Goal: Transaction & Acquisition: Subscribe to service/newsletter

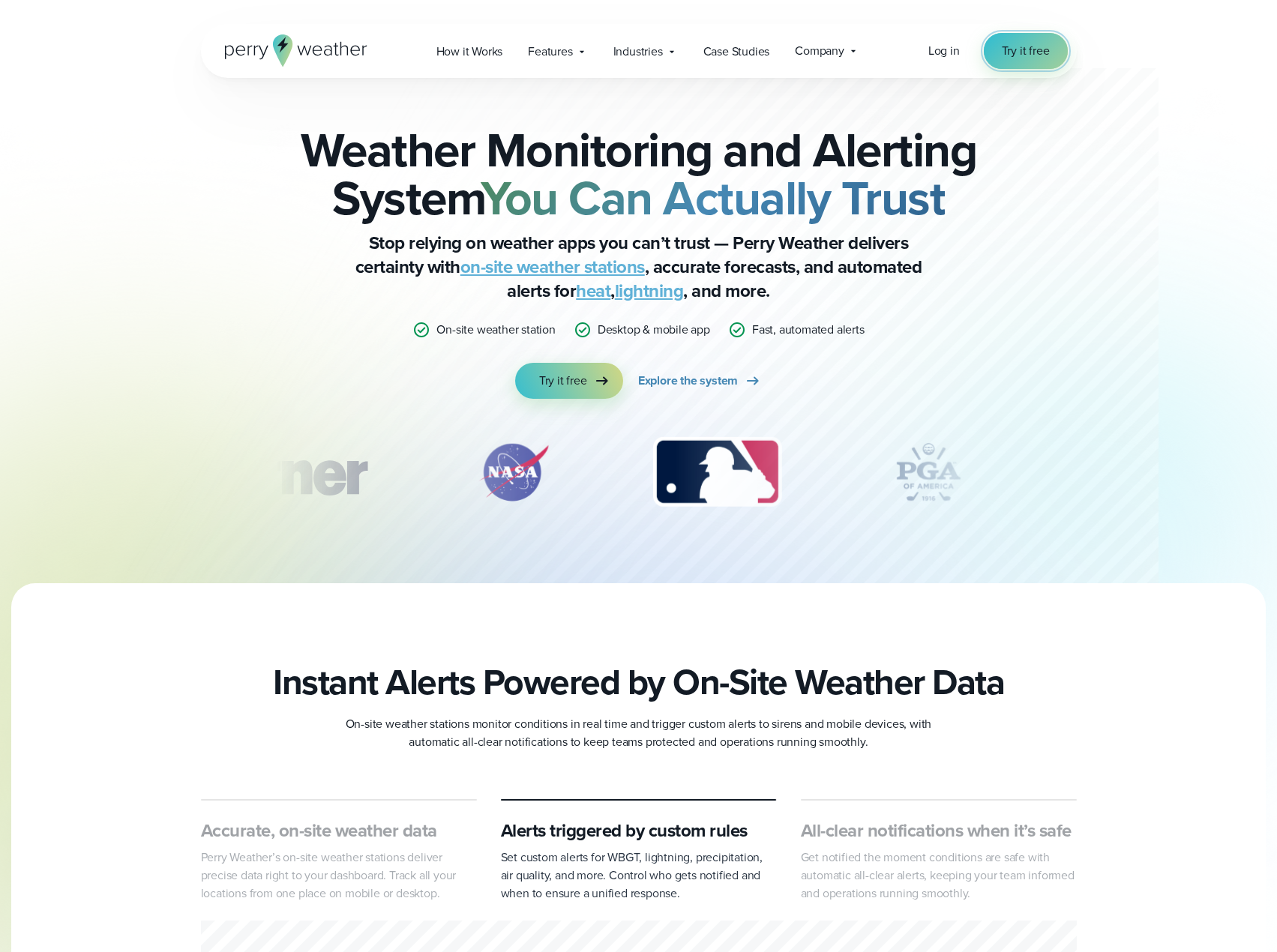
click at [1005, 52] on span "Try it free" at bounding box center [1025, 51] width 48 height 18
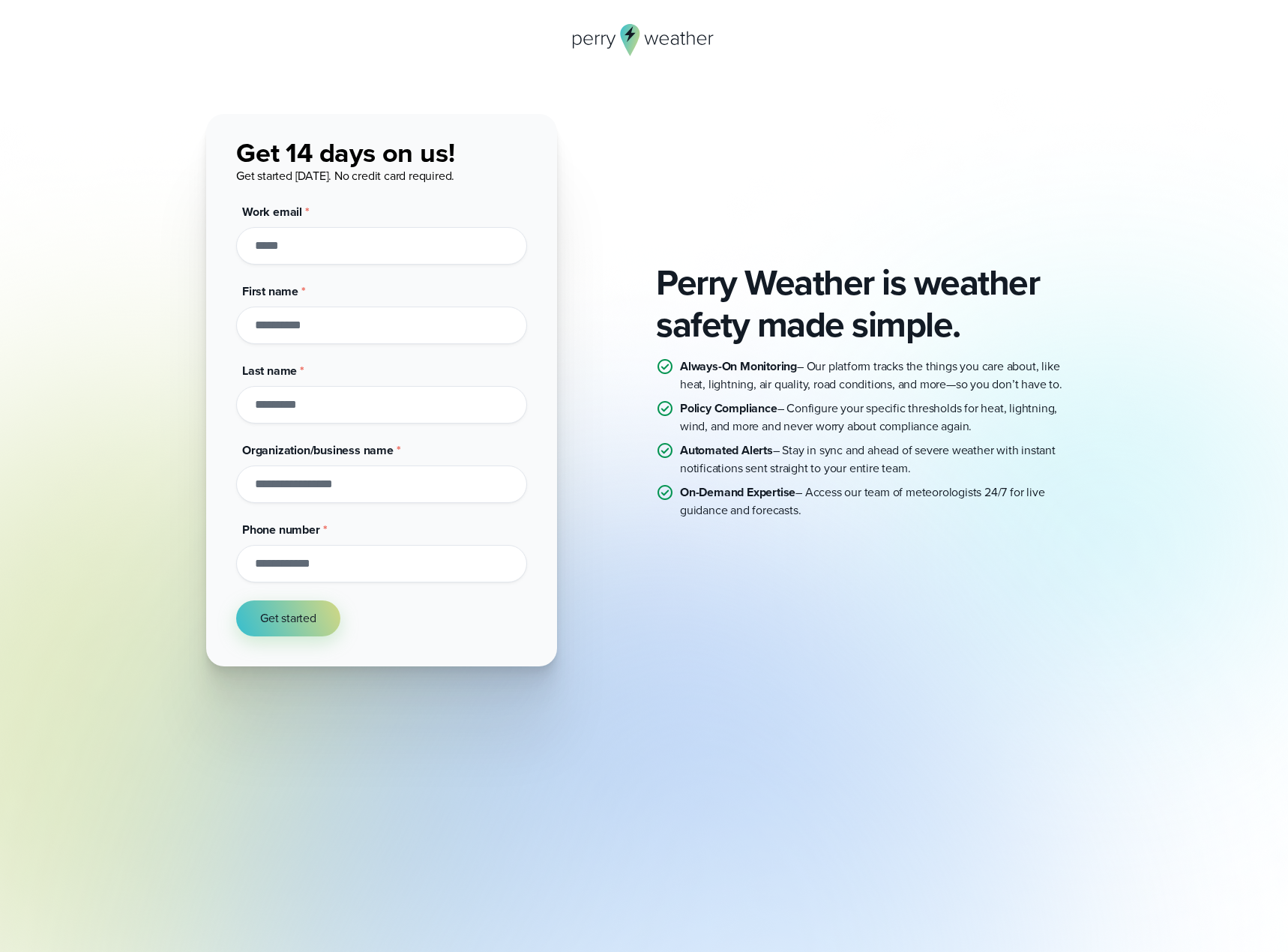
click at [290, 254] on input "Work email *" at bounding box center [381, 245] width 291 height 37
click at [680, 36] on icon at bounding box center [644, 40] width 143 height 32
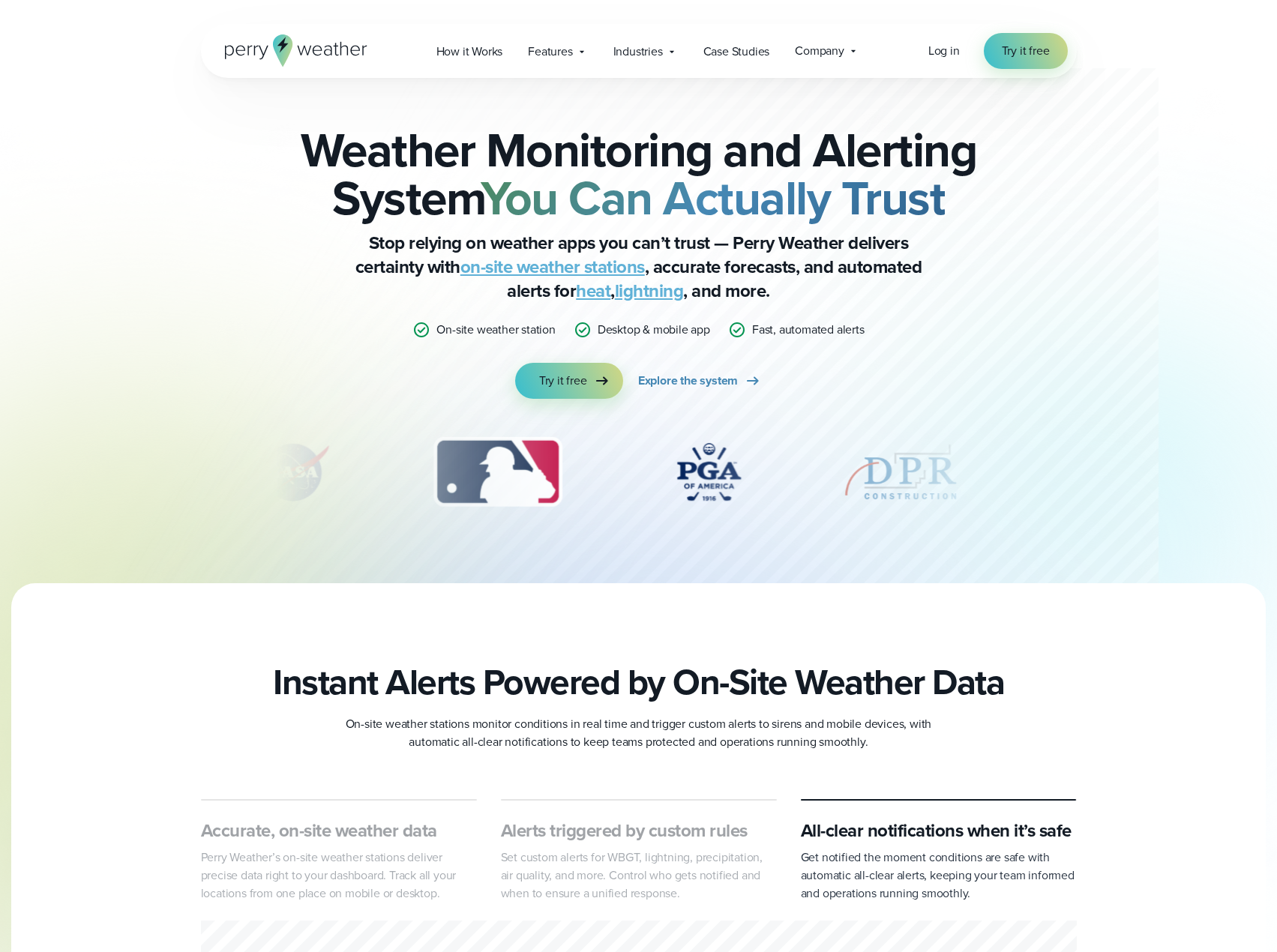
click at [1118, 223] on div at bounding box center [638, 292] width 1021 height 583
